Goal: Navigation & Orientation: Find specific page/section

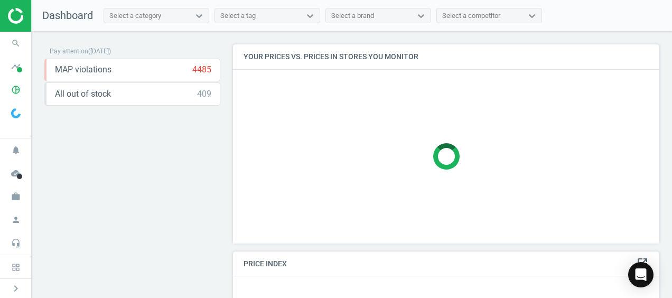
scroll to position [267, 434]
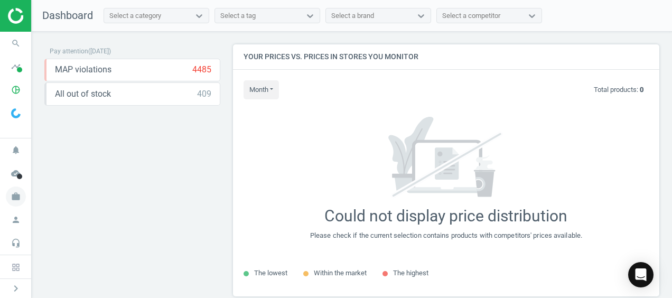
click at [16, 202] on icon "work" at bounding box center [16, 197] width 20 height 20
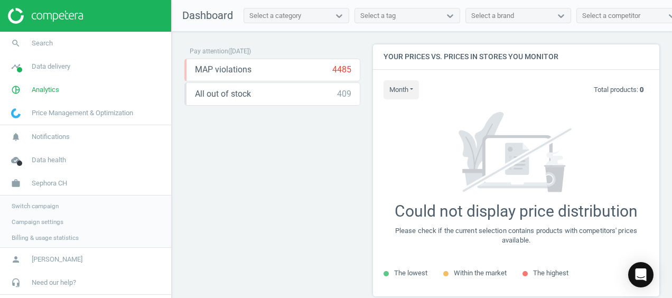
scroll to position [5, 5]
click at [14, 184] on icon "work" at bounding box center [16, 183] width 20 height 20
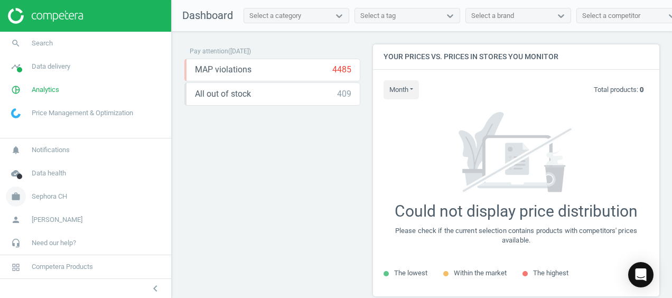
click at [14, 184] on span "cloud_done" at bounding box center [16, 173] width 32 height 23
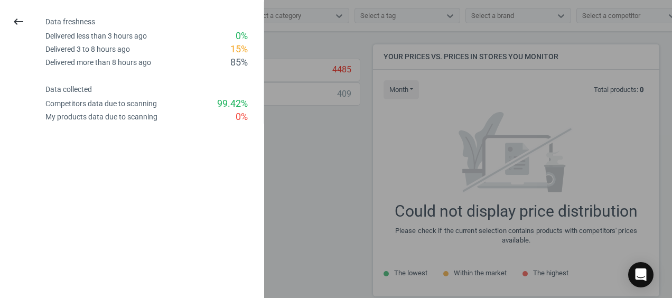
click at [284, 166] on div at bounding box center [336, 149] width 672 height 298
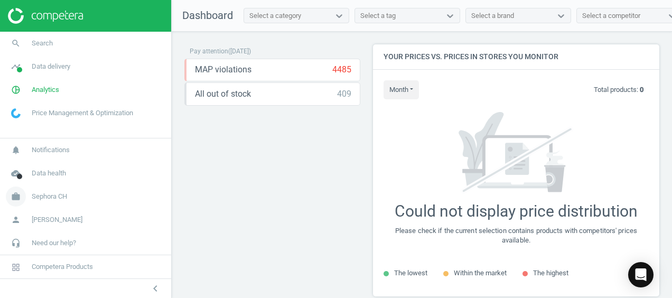
click at [34, 199] on span "Sephora CH" at bounding box center [49, 197] width 35 height 10
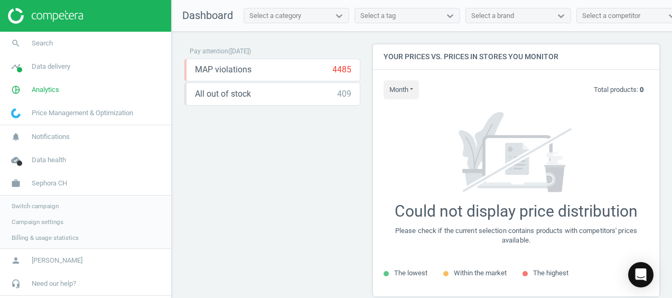
click at [36, 210] on link "Switch campaign" at bounding box center [85, 206] width 171 height 16
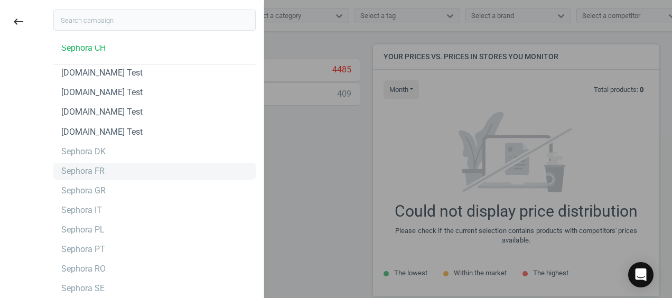
scroll to position [92, 0]
